Goal: Task Accomplishment & Management: Manage account settings

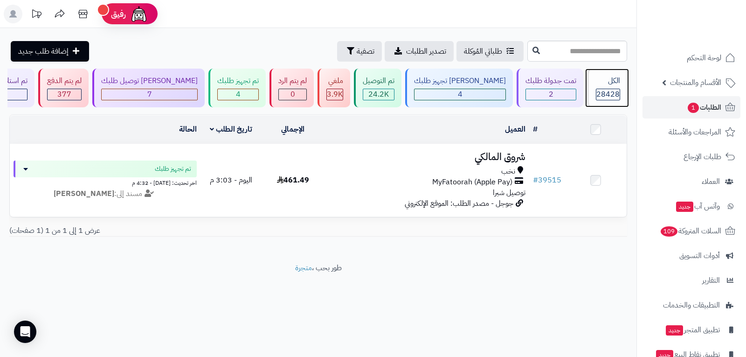
click at [604, 92] on span "28428" at bounding box center [608, 94] width 23 height 11
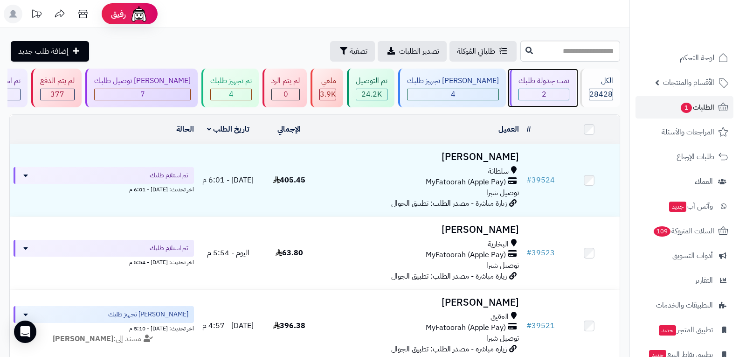
click at [551, 93] on div "2" at bounding box center [544, 94] width 50 height 11
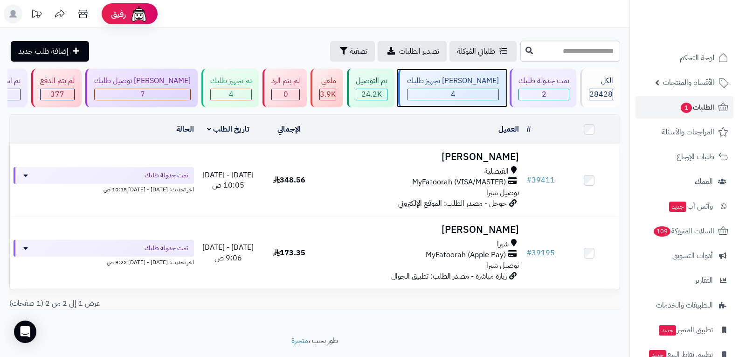
click at [471, 91] on div "4" at bounding box center [453, 94] width 91 height 11
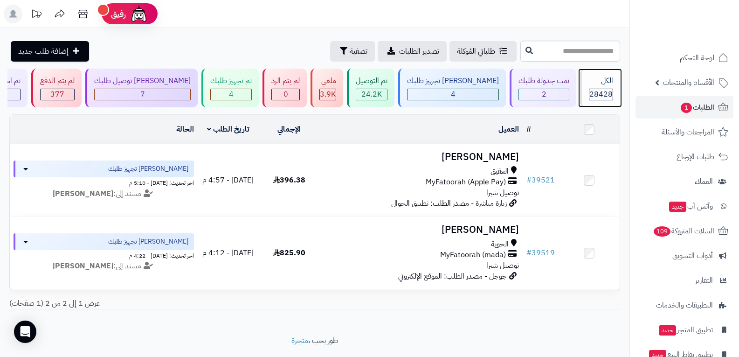
click at [602, 96] on span "28428" at bounding box center [601, 94] width 23 height 11
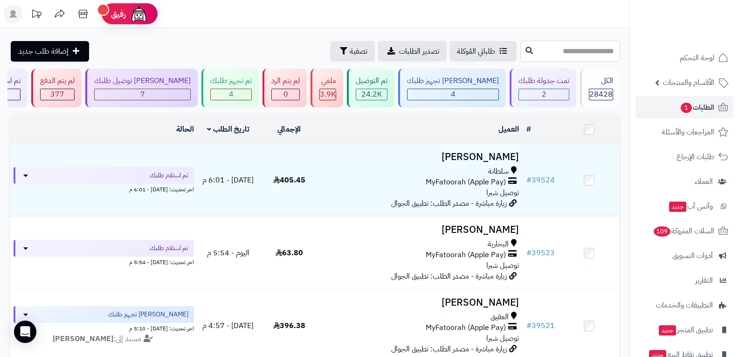
click at [572, 53] on input "text" at bounding box center [571, 51] width 100 height 21
type input "*****"
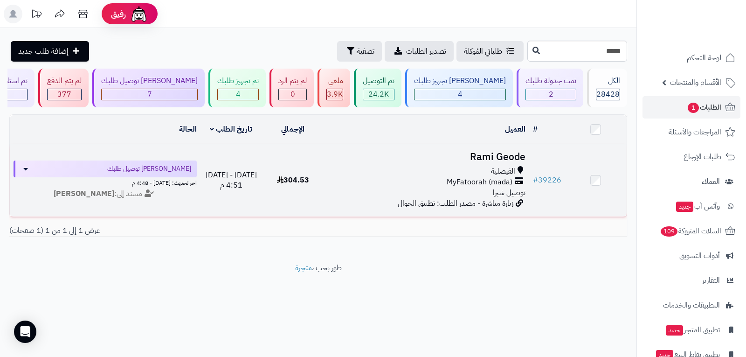
click at [503, 173] on span "الفيصلية" at bounding box center [503, 171] width 24 height 11
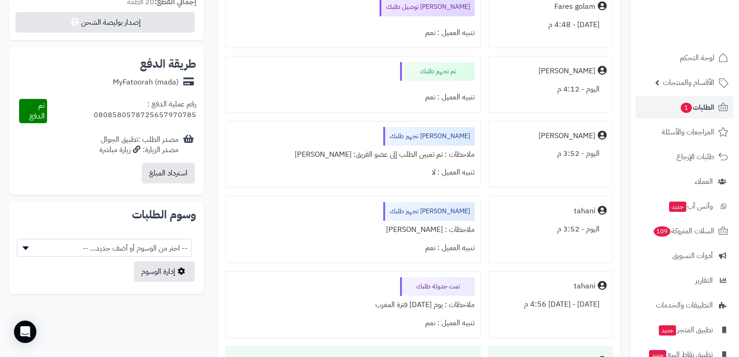
scroll to position [327, 0]
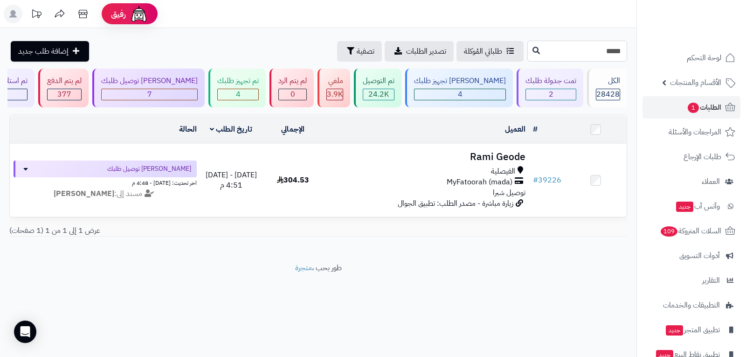
click at [592, 51] on input "*****" at bounding box center [578, 51] width 100 height 21
click at [530, 55] on button at bounding box center [537, 51] width 14 height 18
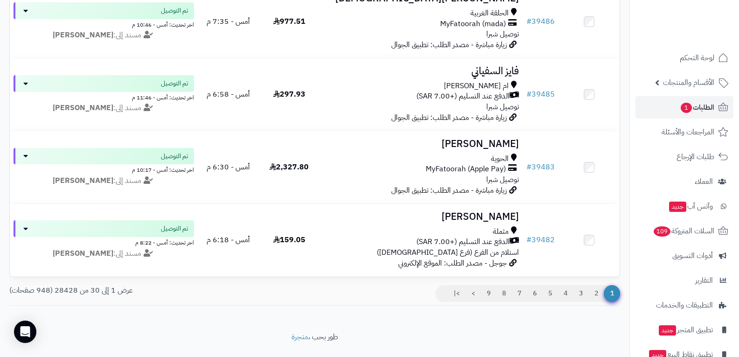
scroll to position [2053, 0]
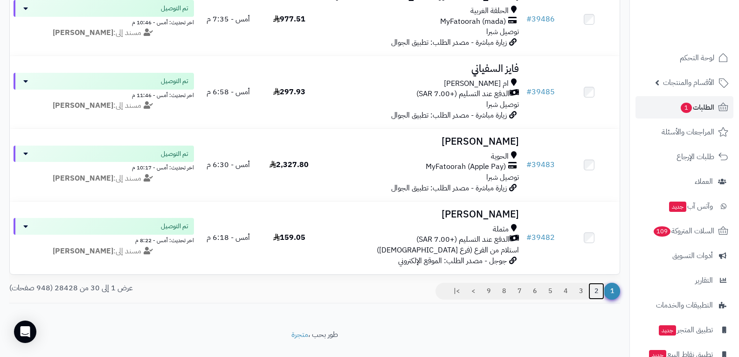
click at [595, 298] on link "2" at bounding box center [597, 291] width 16 height 17
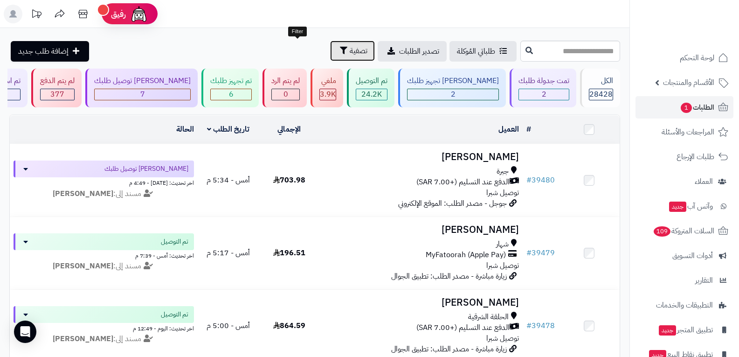
click at [350, 47] on span "تصفية" at bounding box center [359, 50] width 18 height 11
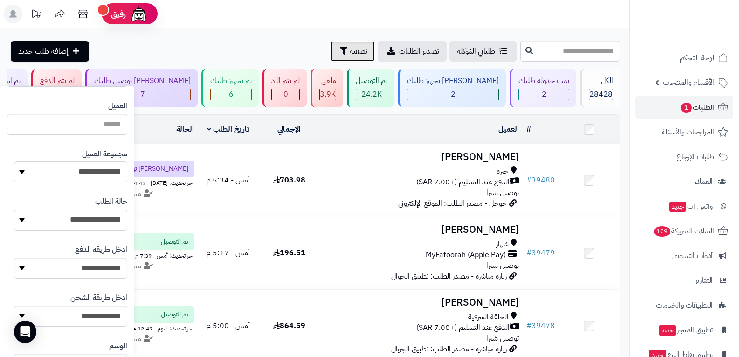
scroll to position [140, 0]
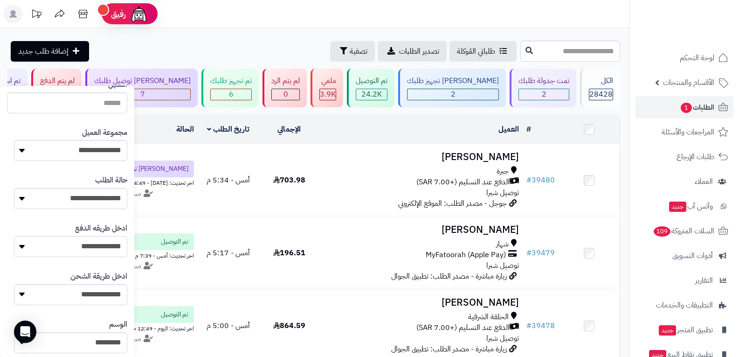
click at [106, 245] on select "**********" at bounding box center [70, 246] width 113 height 21
select select "**********"
click at [14, 236] on select "**********" at bounding box center [70, 246] width 113 height 21
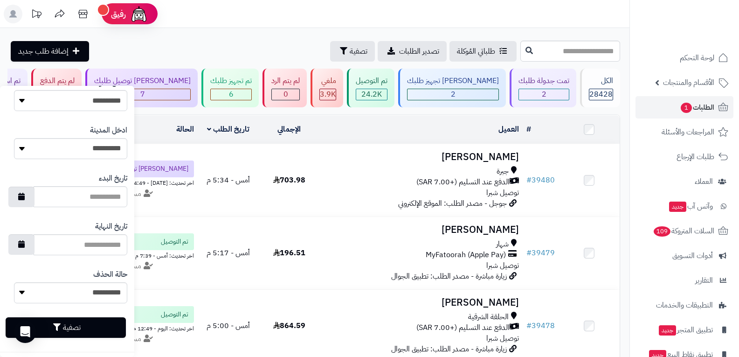
scroll to position [481, 0]
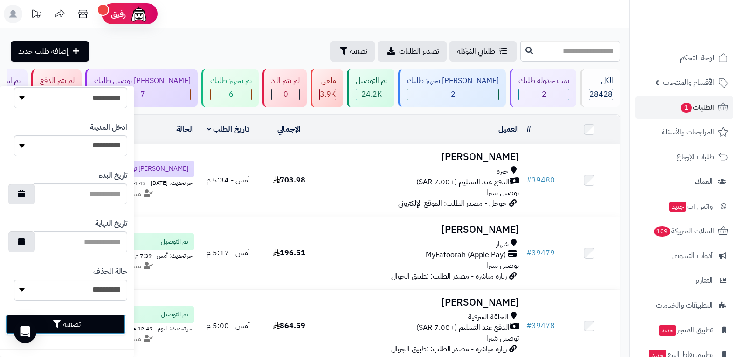
click at [93, 324] on button "تصفية" at bounding box center [66, 324] width 120 height 21
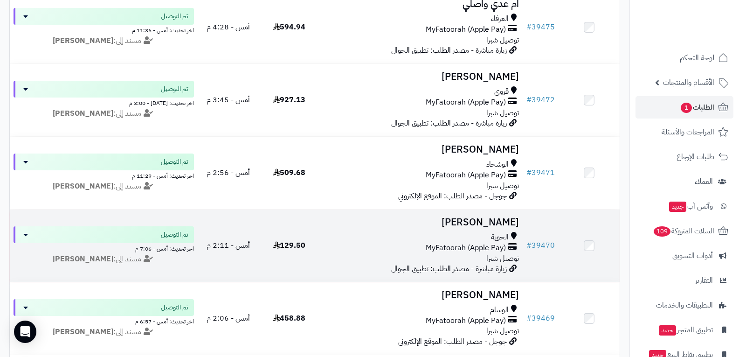
scroll to position [1446, 0]
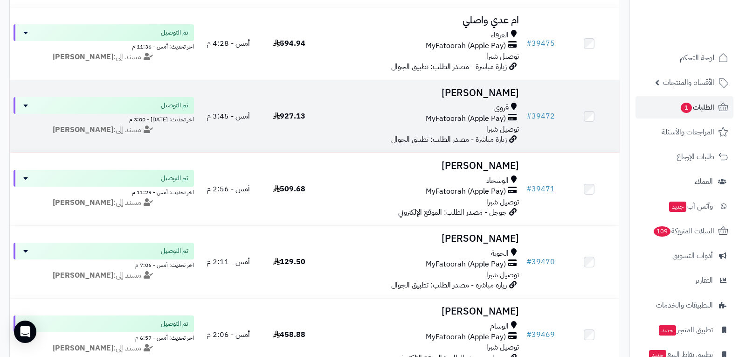
click at [493, 127] on span "توصيل شبرا" at bounding box center [503, 129] width 33 height 11
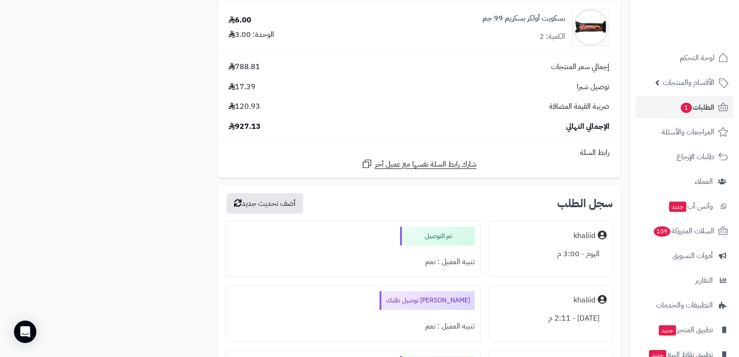
scroll to position [2613, 0]
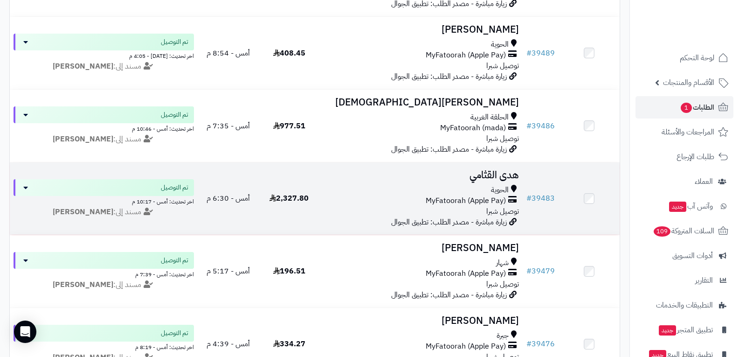
scroll to position [1026, 0]
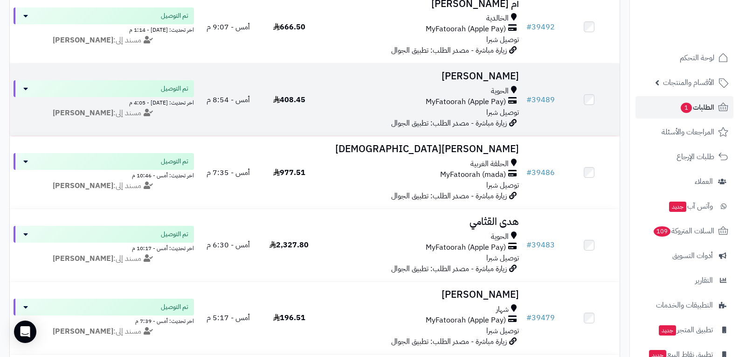
click at [491, 91] on div "الحوية" at bounding box center [422, 91] width 196 height 11
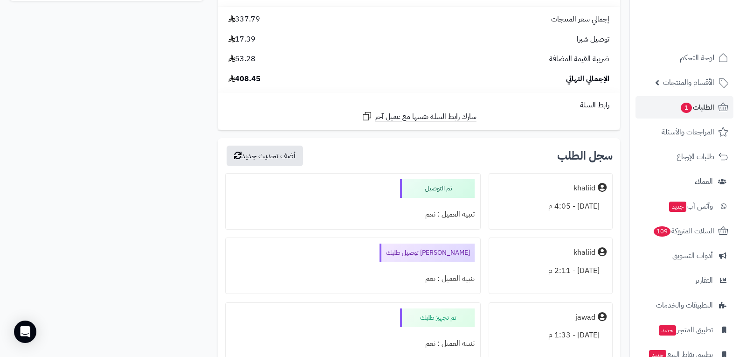
scroll to position [653, 0]
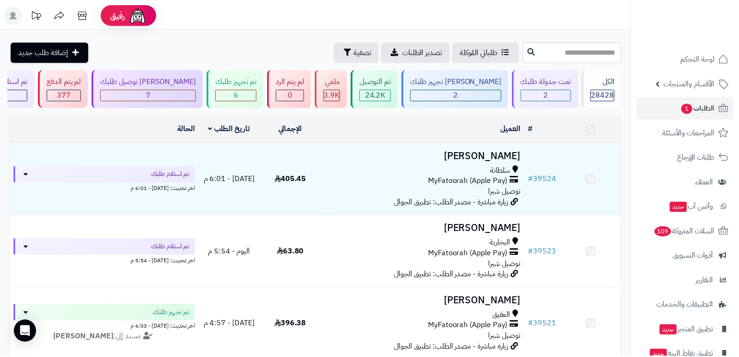
scroll to position [1026, 0]
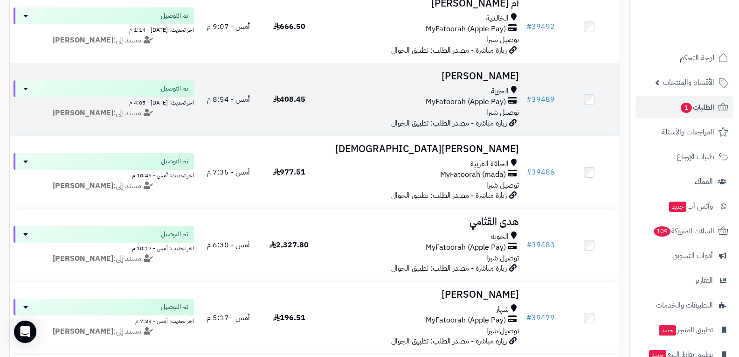
click at [476, 111] on div "الحوية MyFatoorah (Apple Pay) توصيل شبرا" at bounding box center [422, 102] width 196 height 32
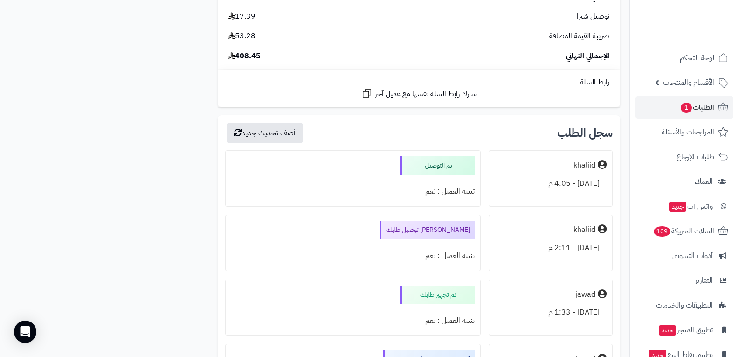
scroll to position [746, 0]
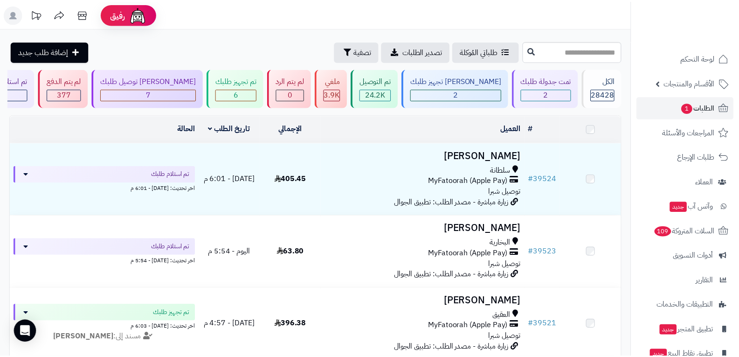
scroll to position [1026, 0]
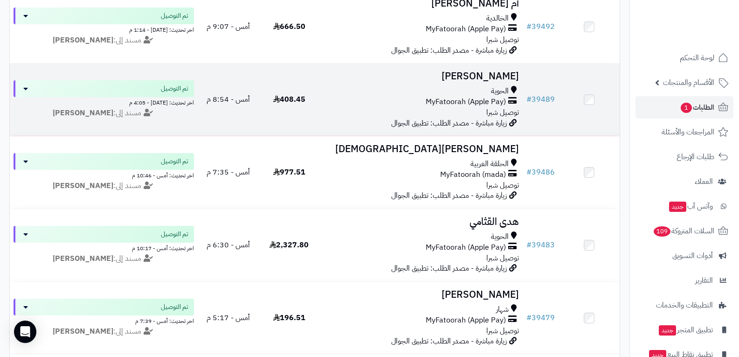
click at [471, 103] on span "MyFatoorah (Apple Pay)" at bounding box center [466, 102] width 80 height 11
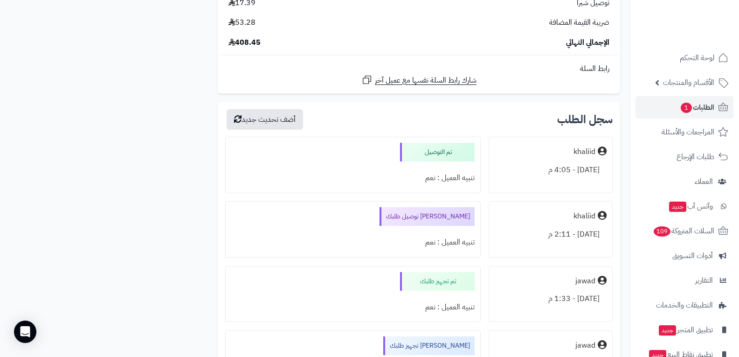
scroll to position [840, 0]
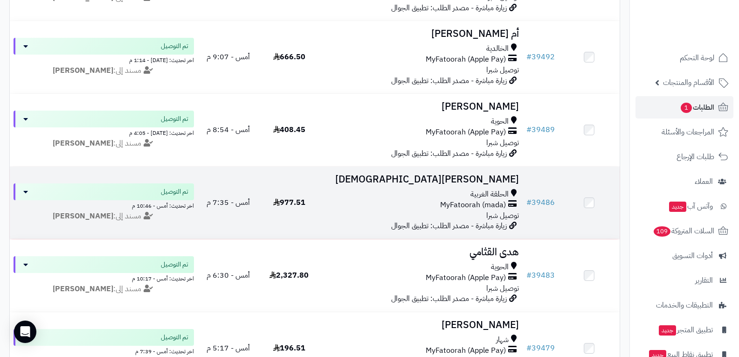
scroll to position [933, 0]
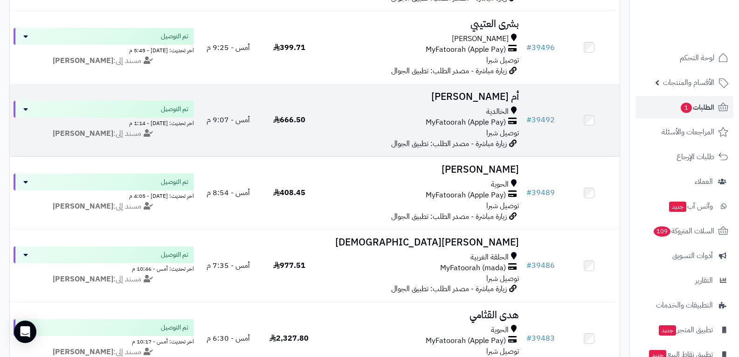
click at [483, 125] on span "MyFatoorah (Apple Pay)" at bounding box center [466, 122] width 80 height 11
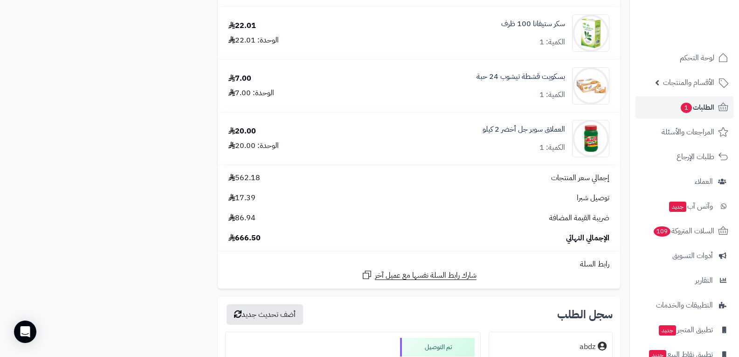
scroll to position [1540, 0]
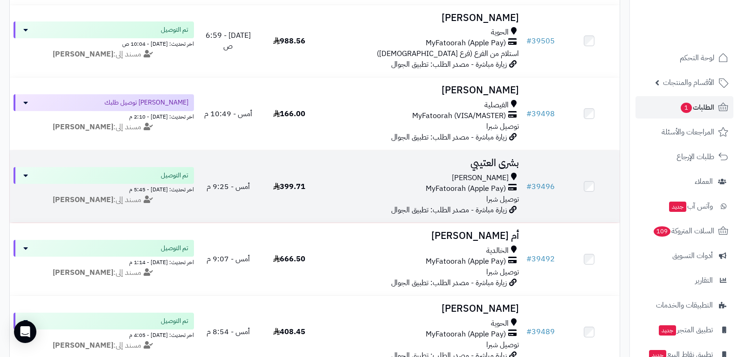
scroll to position [793, 0]
click at [494, 187] on span "MyFatoorah (Apple Pay)" at bounding box center [466, 189] width 80 height 11
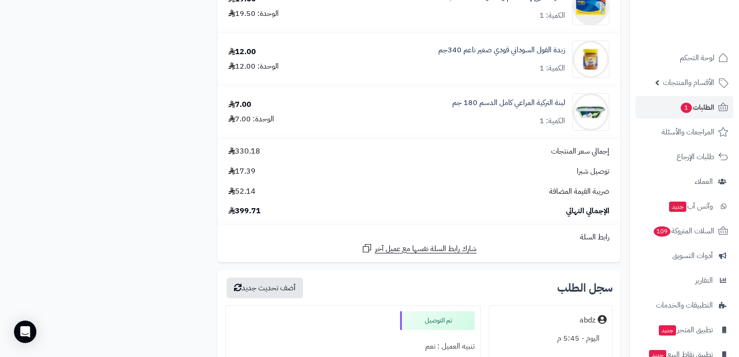
scroll to position [1540, 0]
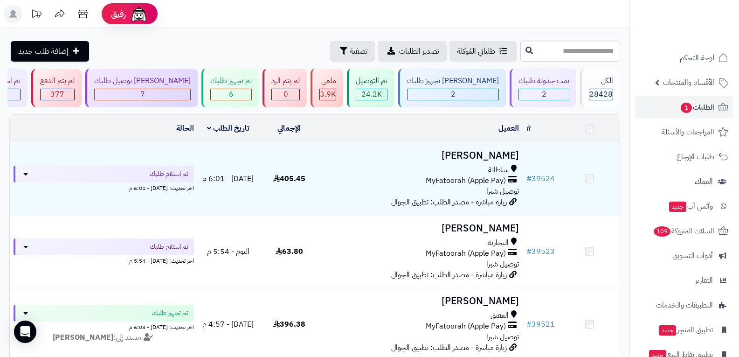
scroll to position [793, 0]
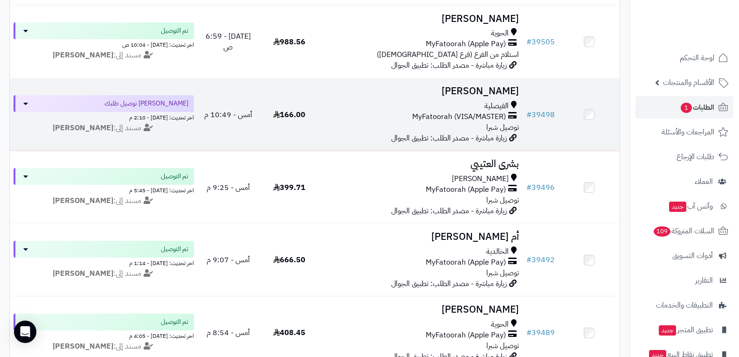
click at [462, 113] on span "MyFatoorah (VISA/MASTER)" at bounding box center [459, 117] width 94 height 11
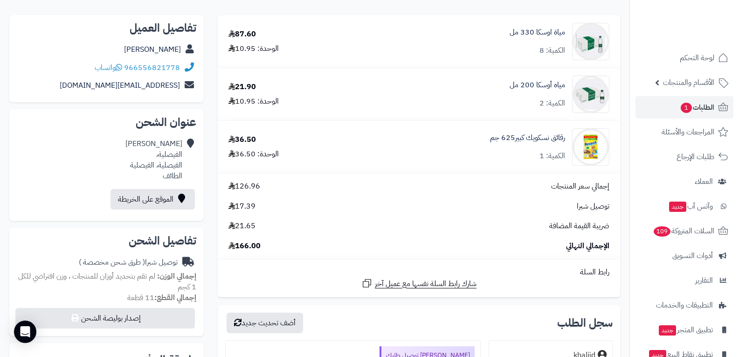
scroll to position [233, 0]
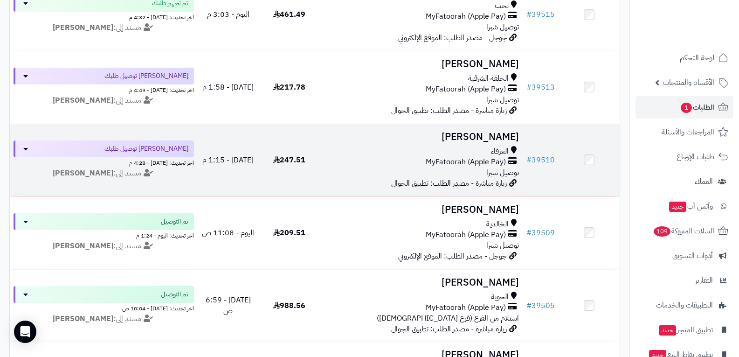
scroll to position [513, 0]
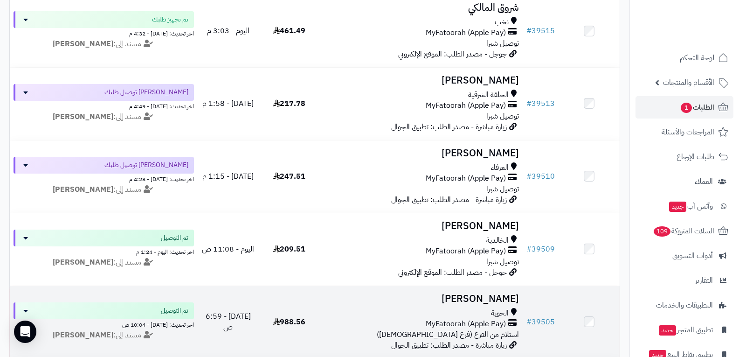
click at [481, 319] on span "MyFatoorah (Apple Pay)" at bounding box center [466, 324] width 80 height 11
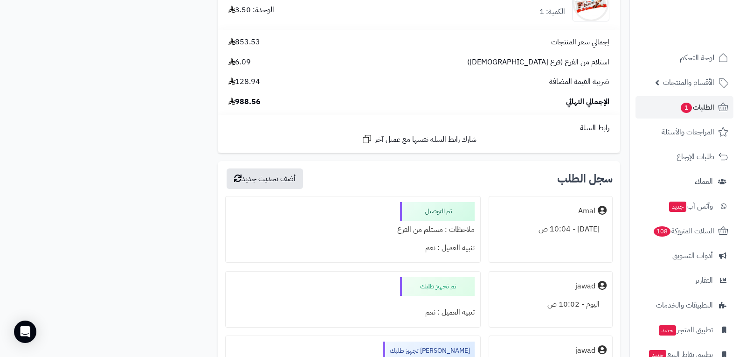
scroll to position [2753, 0]
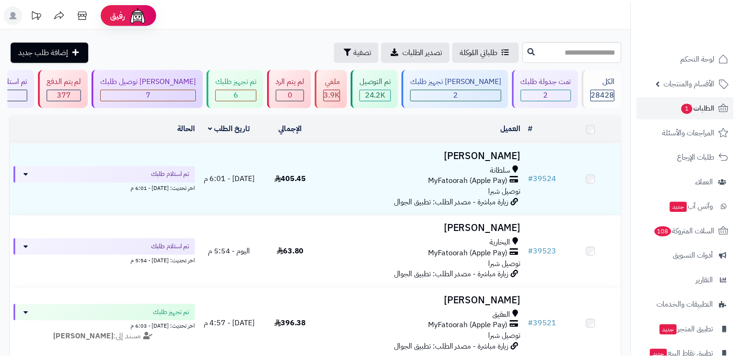
scroll to position [513, 0]
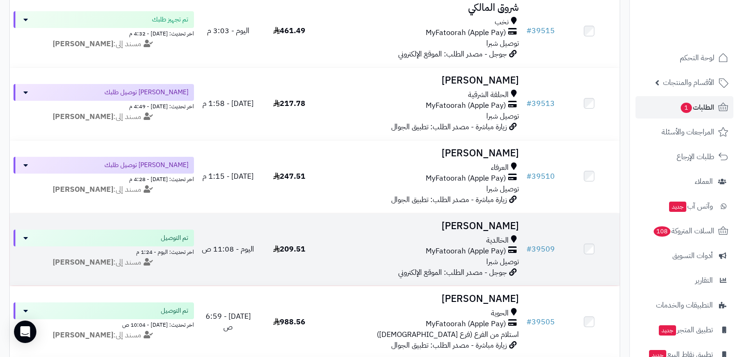
click at [453, 251] on span "MyFatoorah (Apple Pay)" at bounding box center [466, 251] width 80 height 11
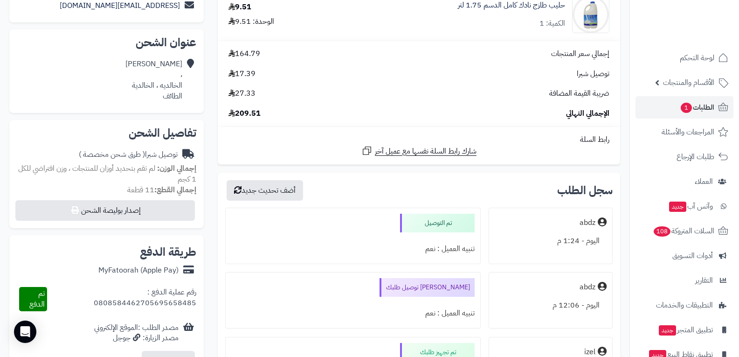
scroll to position [280, 0]
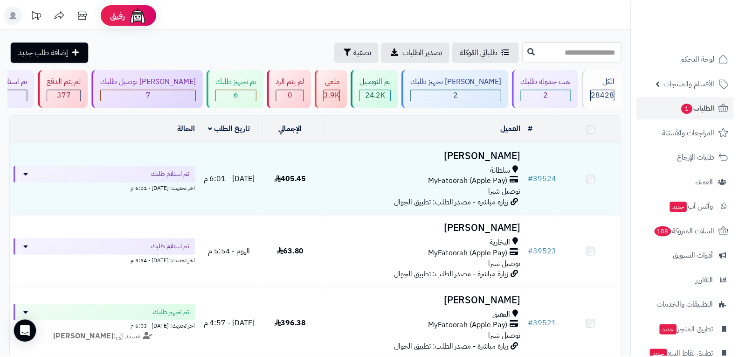
scroll to position [513, 0]
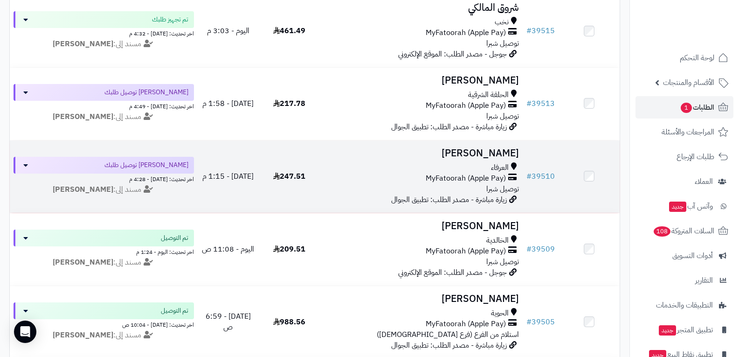
click at [460, 185] on div "العرفاء MyFatoorah (Apple Pay) توصيل شبرا" at bounding box center [422, 178] width 196 height 32
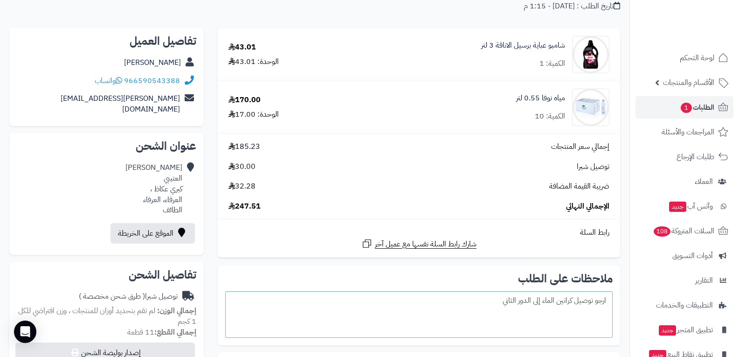
scroll to position [233, 0]
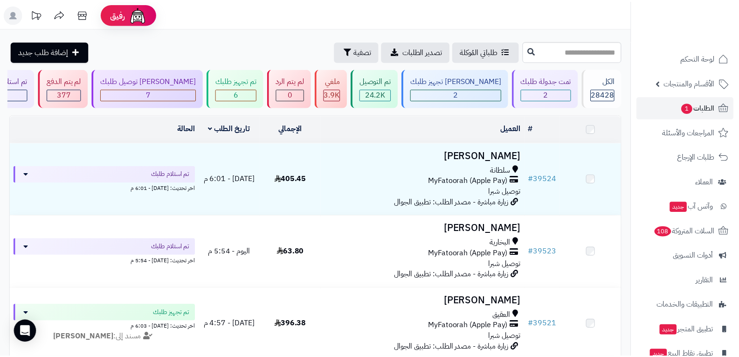
scroll to position [513, 0]
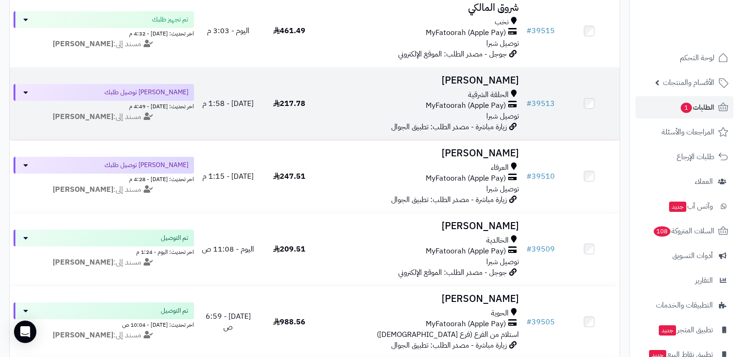
click at [378, 103] on div "MyFatoorah (Apple Pay)" at bounding box center [422, 105] width 196 height 11
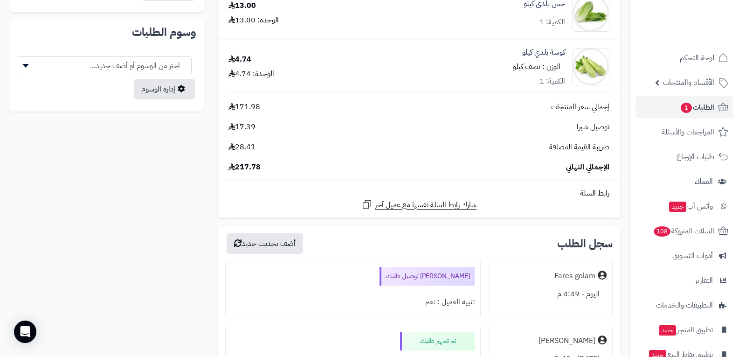
scroll to position [653, 0]
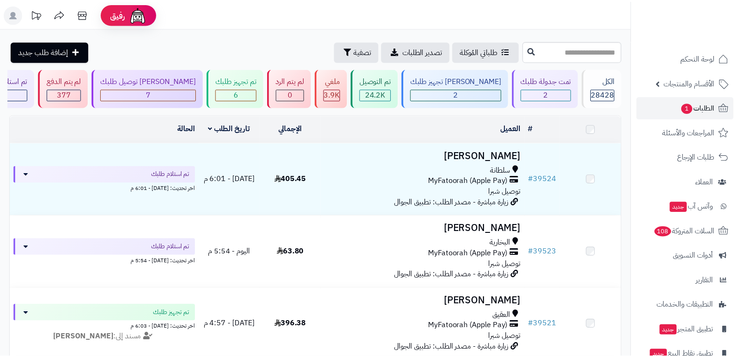
scroll to position [513, 0]
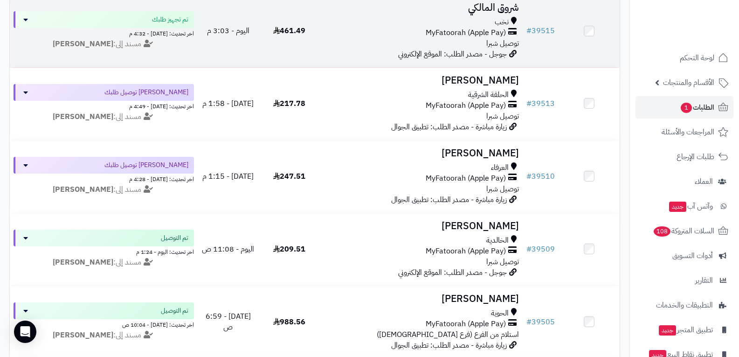
click at [461, 37] on div "نخب MyFatoorah (Apple Pay) توصيل شبرا" at bounding box center [422, 33] width 196 height 32
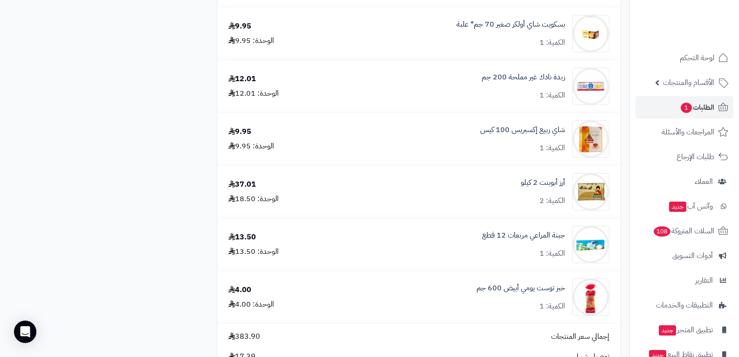
scroll to position [793, 0]
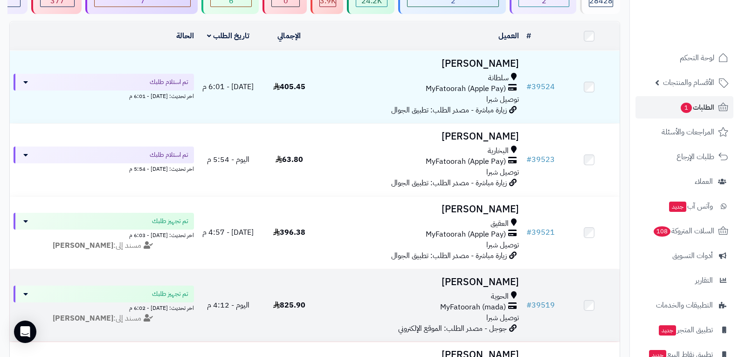
scroll to position [233, 0]
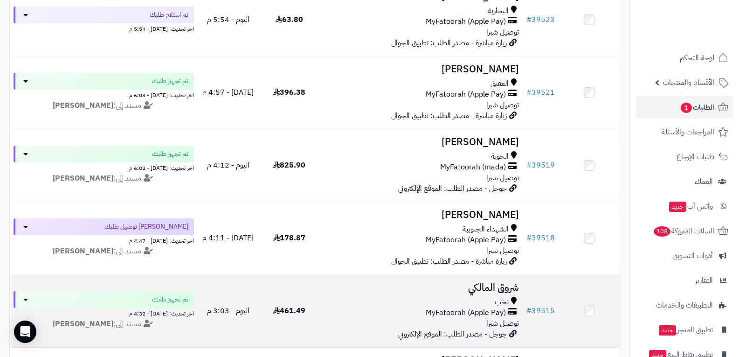
click at [470, 307] on span "MyFatoorah (Apple Pay)" at bounding box center [466, 312] width 80 height 11
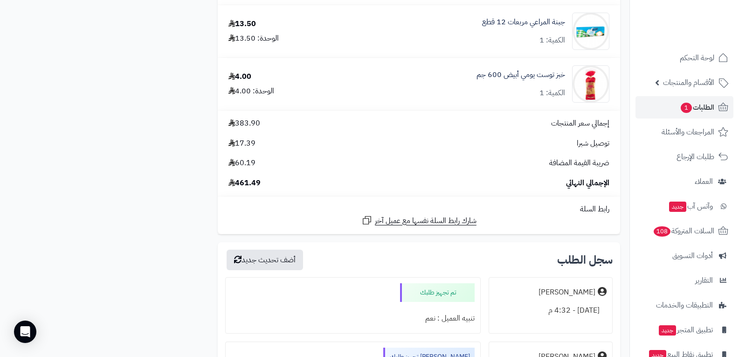
scroll to position [1073, 0]
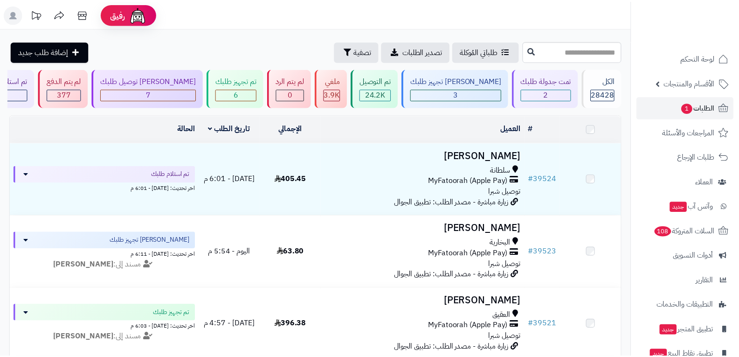
scroll to position [233, 0]
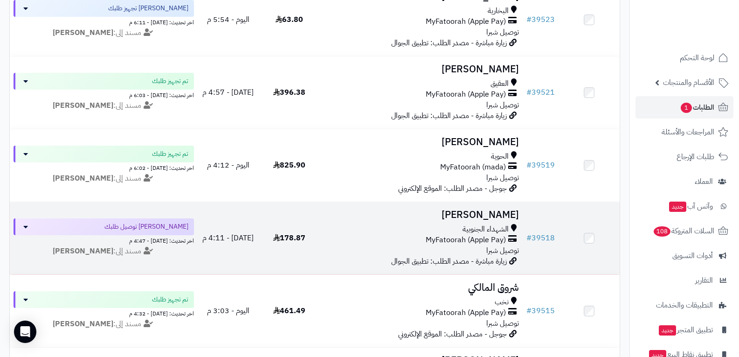
click at [471, 242] on span "MyFatoorah (Apple Pay)" at bounding box center [466, 240] width 80 height 11
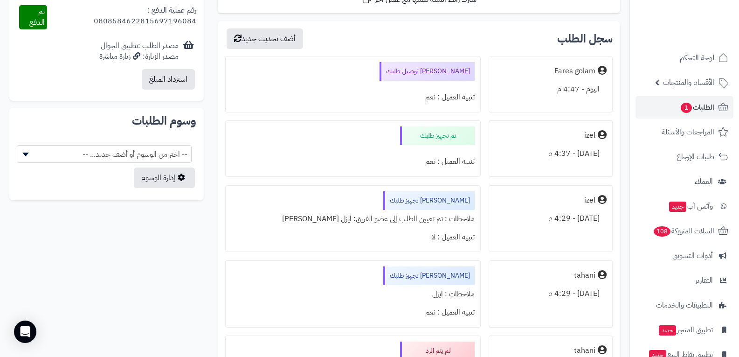
scroll to position [420, 0]
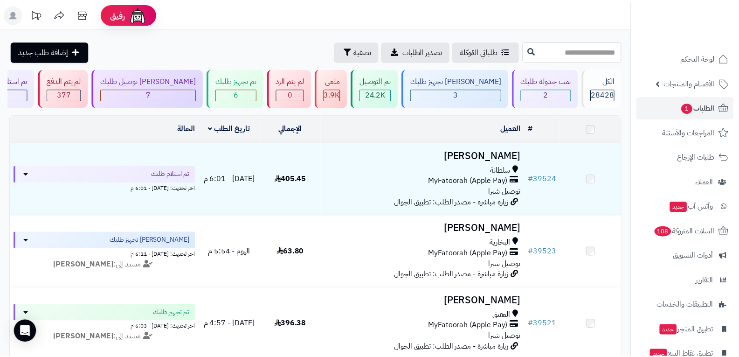
scroll to position [233, 0]
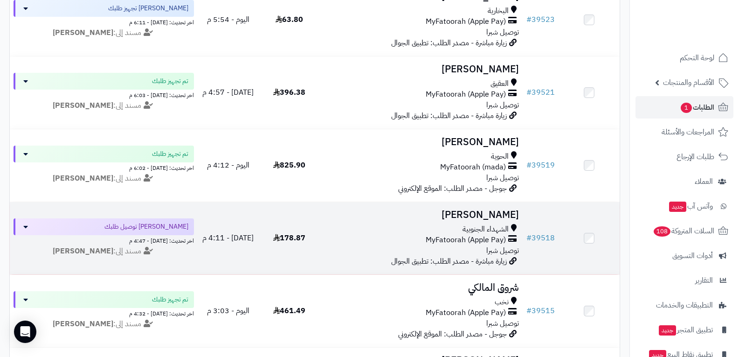
click at [422, 235] on div "MyFatoorah (Apple Pay)" at bounding box center [422, 240] width 196 height 11
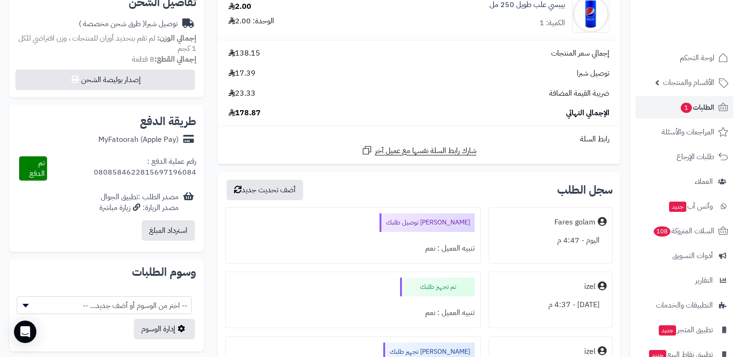
scroll to position [467, 0]
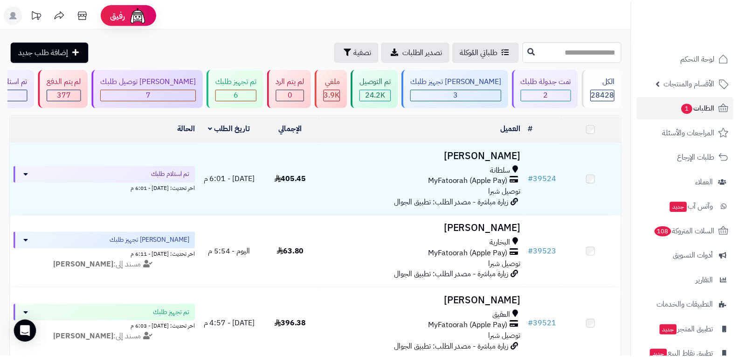
scroll to position [233, 0]
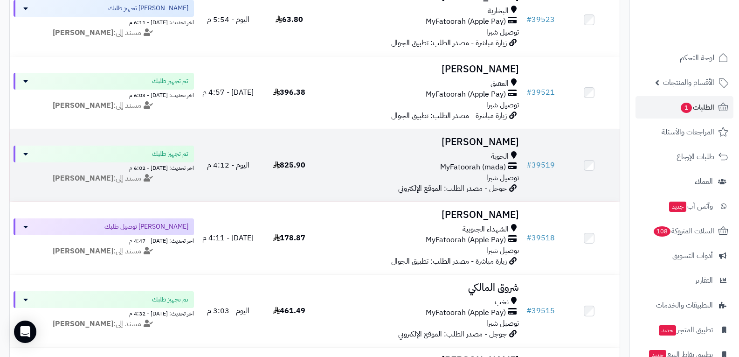
click at [430, 167] on div "MyFatoorah (mada)" at bounding box center [422, 167] width 196 height 11
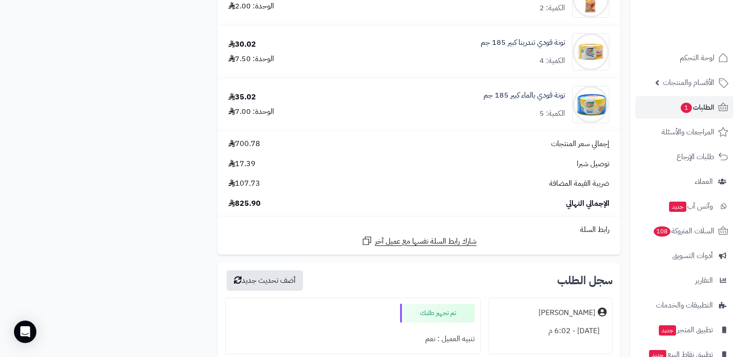
scroll to position [2846, 0]
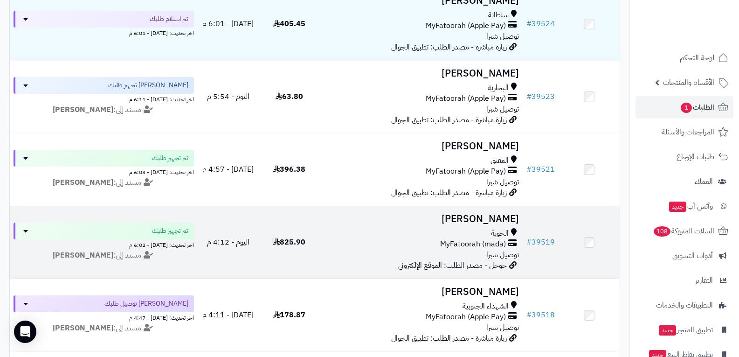
scroll to position [140, 0]
